Goal: Check status

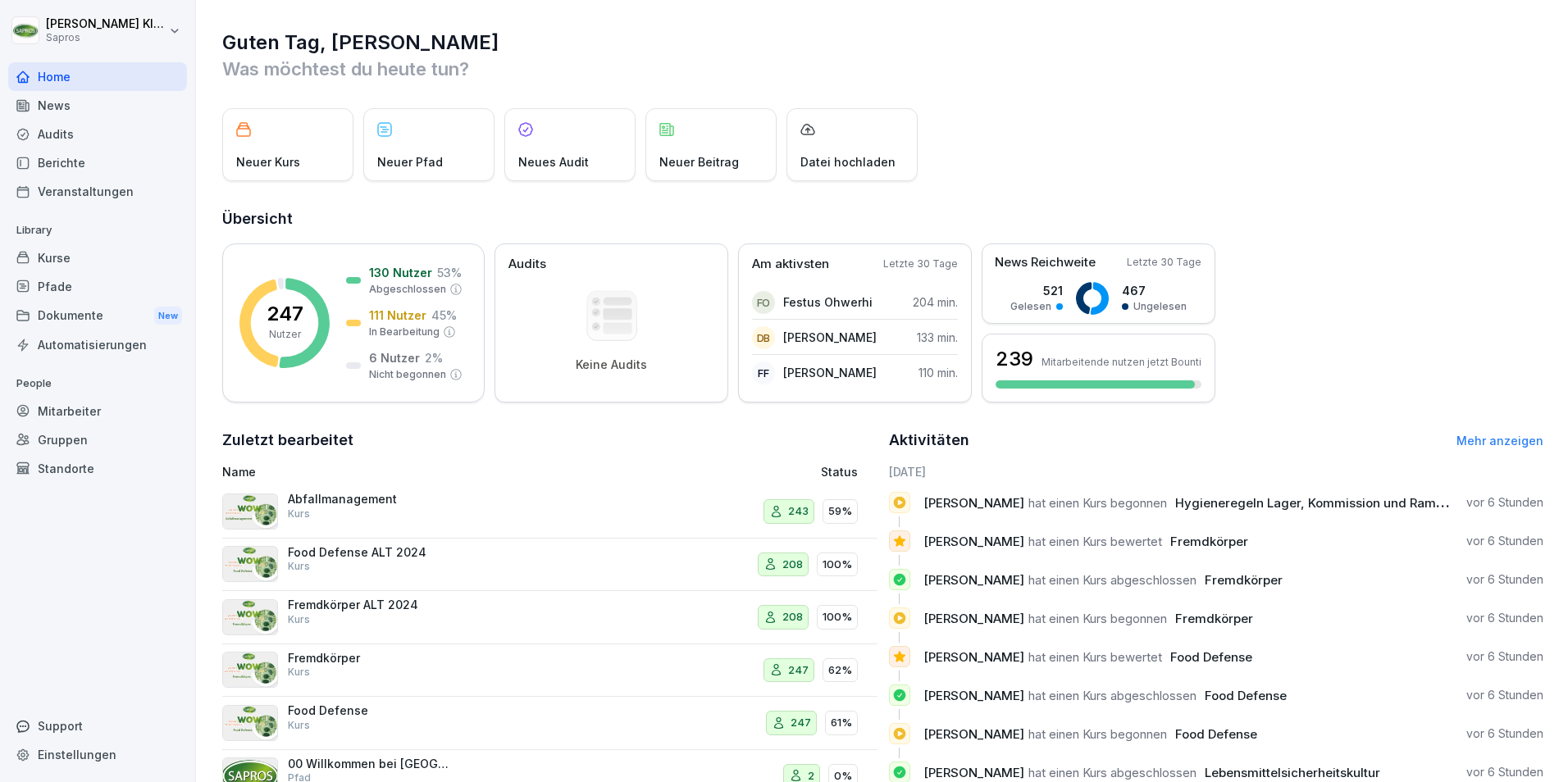
click at [73, 414] on div "Mitarbeiter" at bounding box center [97, 411] width 179 height 29
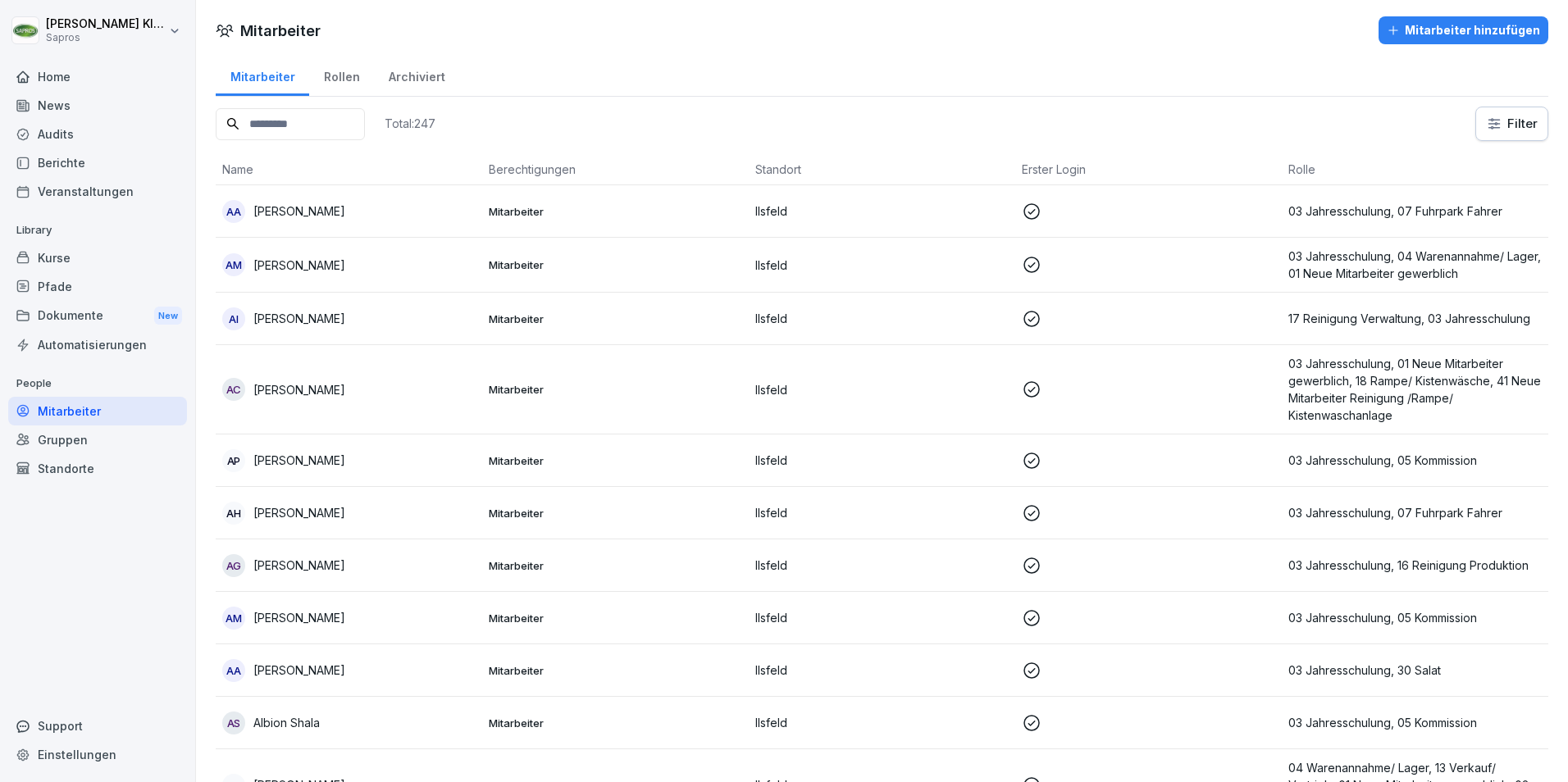
click at [247, 123] on input at bounding box center [290, 124] width 150 height 32
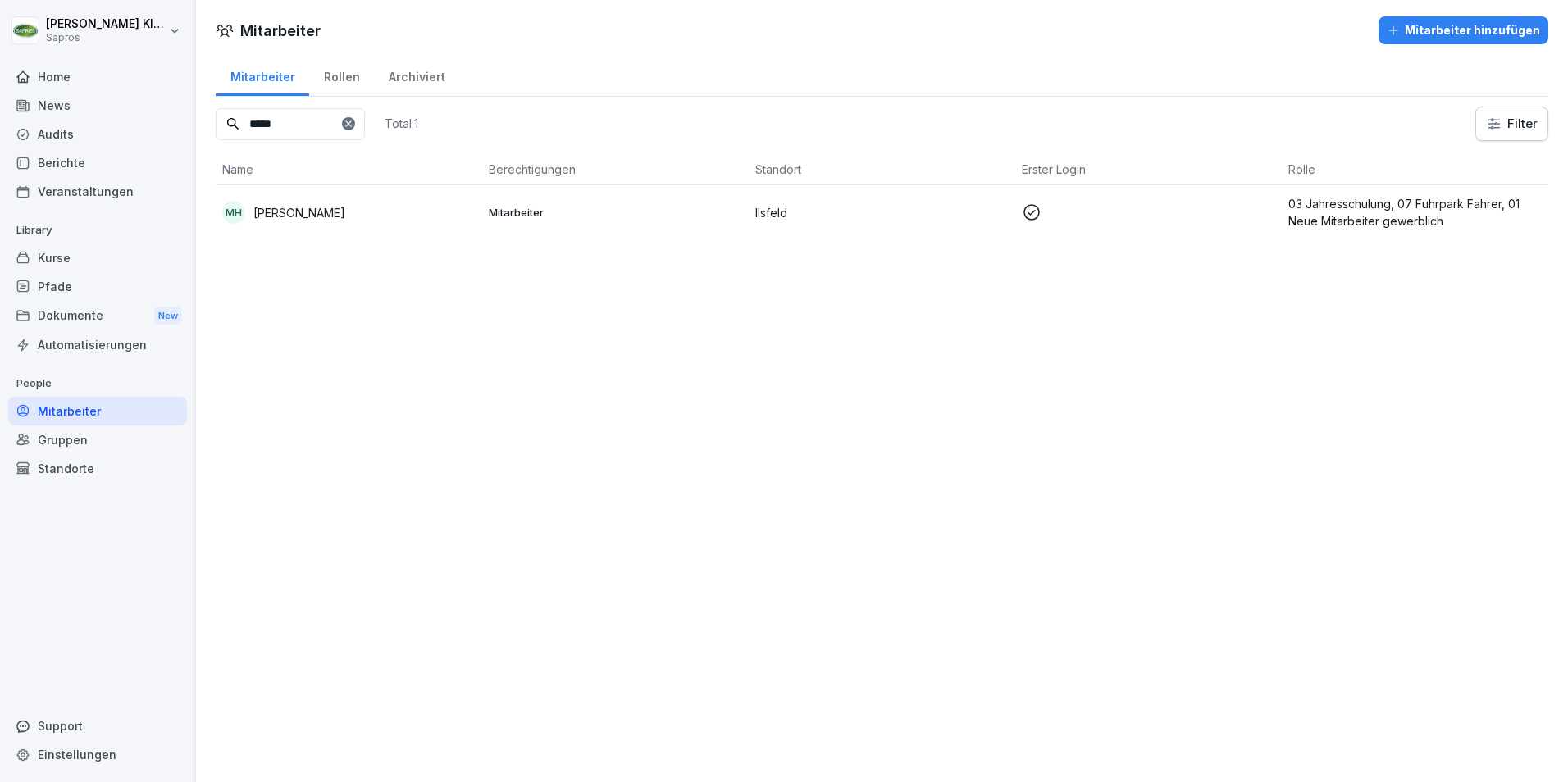
type input "*****"
click at [1368, 198] on p "03 Jahresschulung, 07 Fuhrpark Fahrer, 01 Neue Mitarbeiter gewerblich" at bounding box center [1415, 212] width 253 height 35
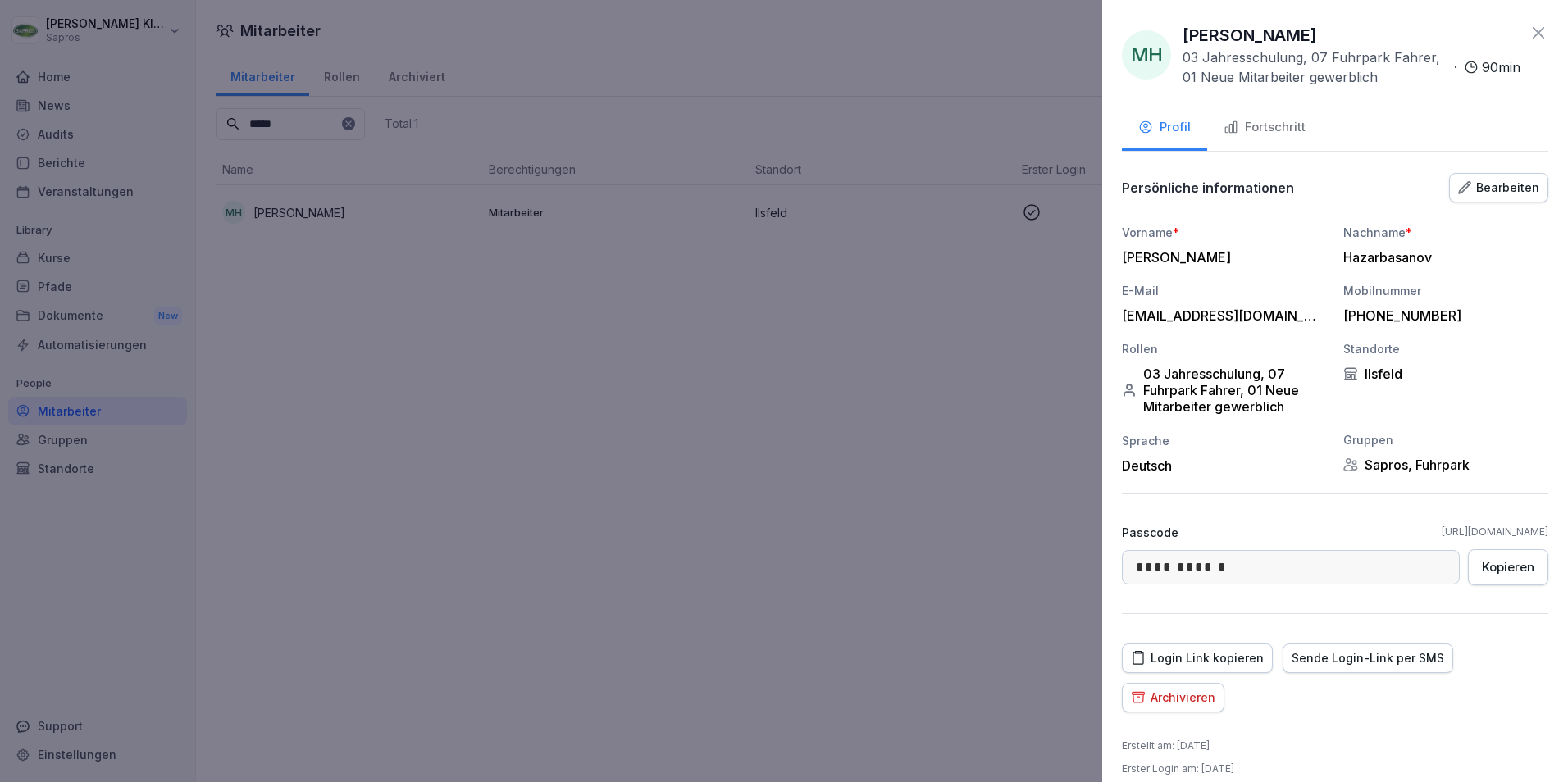
click at [1246, 111] on button "Fortschritt" at bounding box center [1264, 129] width 115 height 45
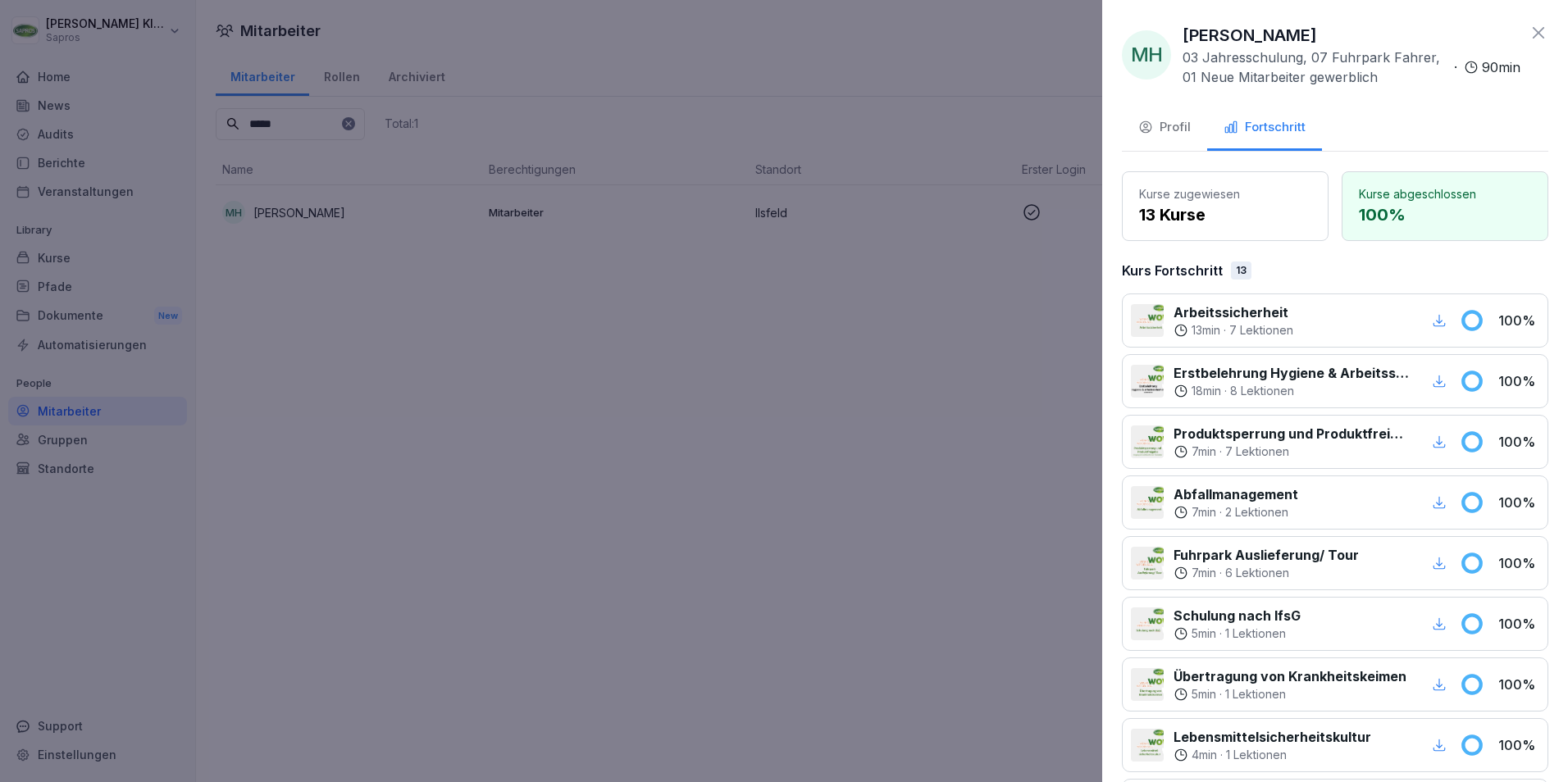
click at [1529, 39] on icon at bounding box center [1539, 33] width 20 height 20
